Goal: Task Accomplishment & Management: Manage account settings

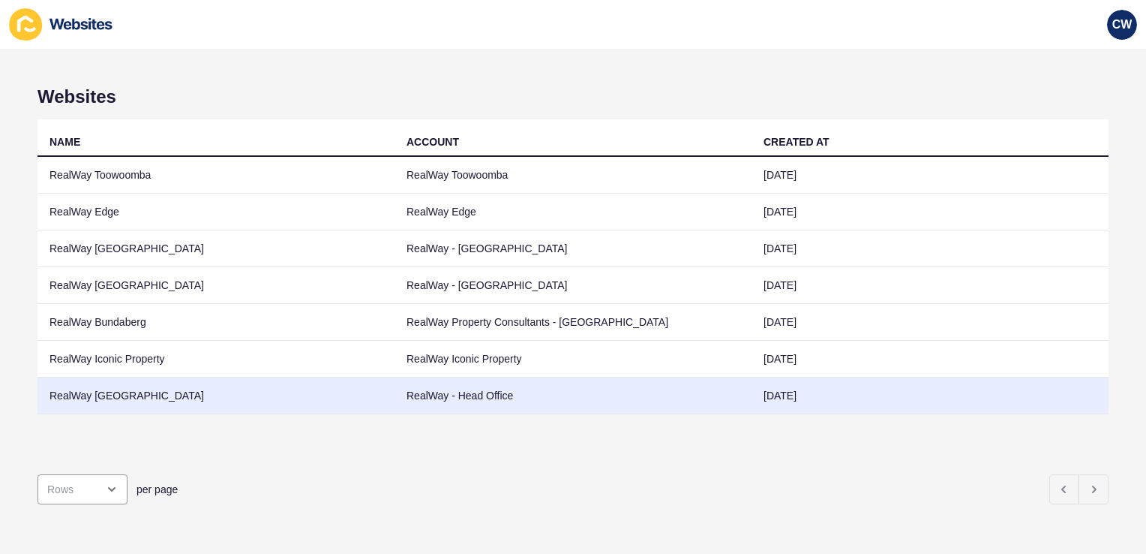
click at [227, 403] on td "RealWay [GEOGRAPHIC_DATA]" at bounding box center [216, 395] width 357 height 37
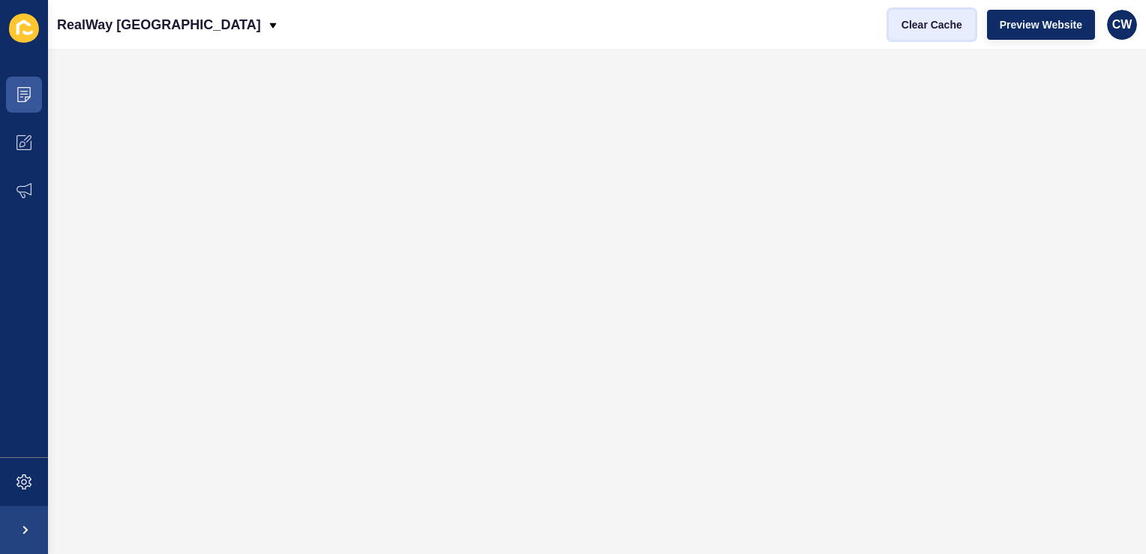
click at [960, 29] on span "Clear Cache" at bounding box center [932, 24] width 61 height 15
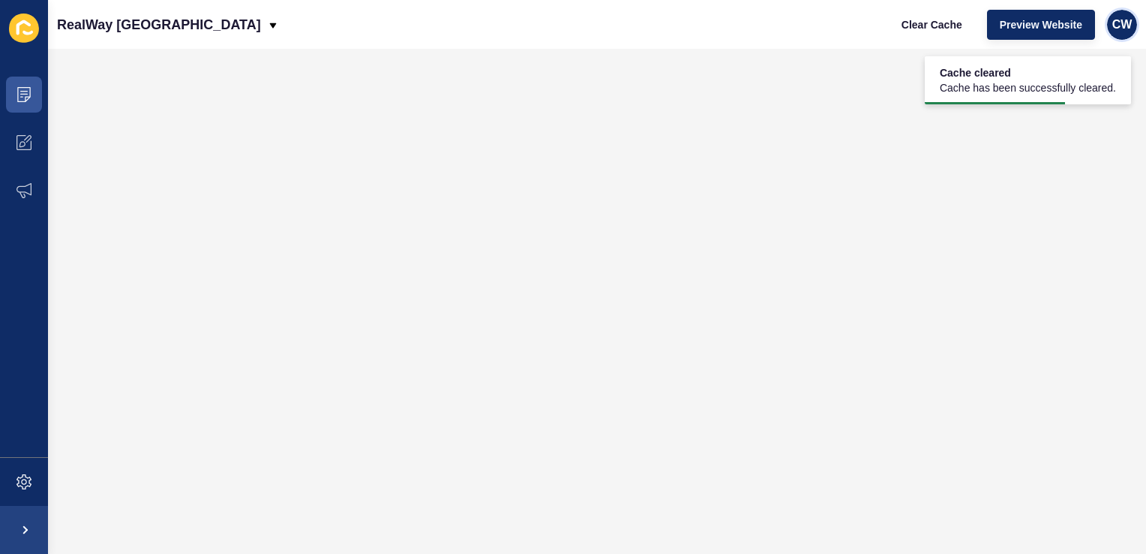
click at [1135, 29] on div "CW" at bounding box center [1122, 25] width 30 height 30
click at [1076, 118] on link "Logout" at bounding box center [1087, 125] width 110 height 33
